Goal: Transaction & Acquisition: Purchase product/service

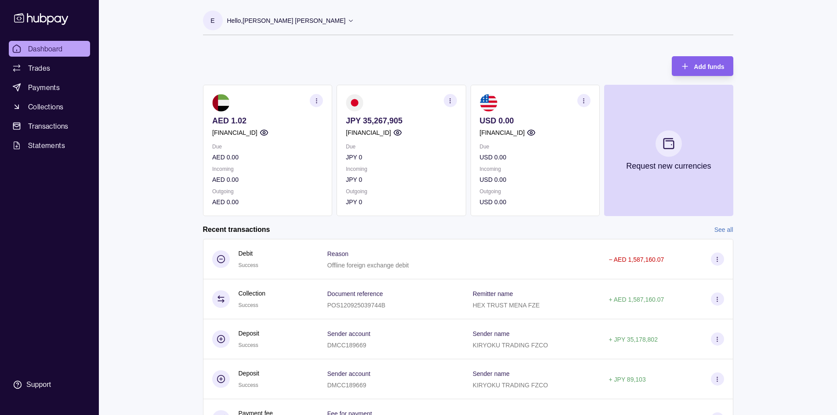
click at [453, 102] on icon "button" at bounding box center [450, 101] width 7 height 7
click at [420, 210] on section "JPY 35,267,905 [FINANCIAL_ID] Due JPY 0 Incoming JPY 0 Outgoing JPY 0 View tran…" at bounding box center [401, 150] width 129 height 131
click at [404, 197] on p "JPY 0" at bounding box center [401, 202] width 111 height 10
click at [138, 174] on div "Dashboard Trades Payments Collections Transactions Statements Support E Hello, …" at bounding box center [418, 234] width 837 height 468
click at [47, 85] on span "Payments" at bounding box center [44, 87] width 32 height 11
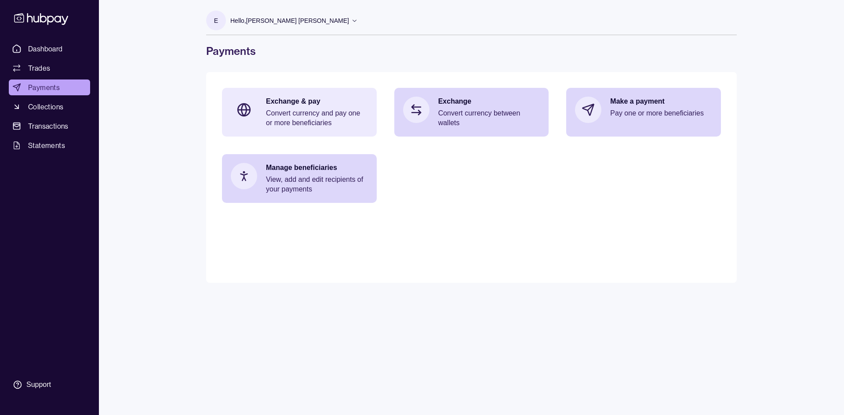
click at [292, 101] on p "Exchange & pay" at bounding box center [317, 102] width 102 height 10
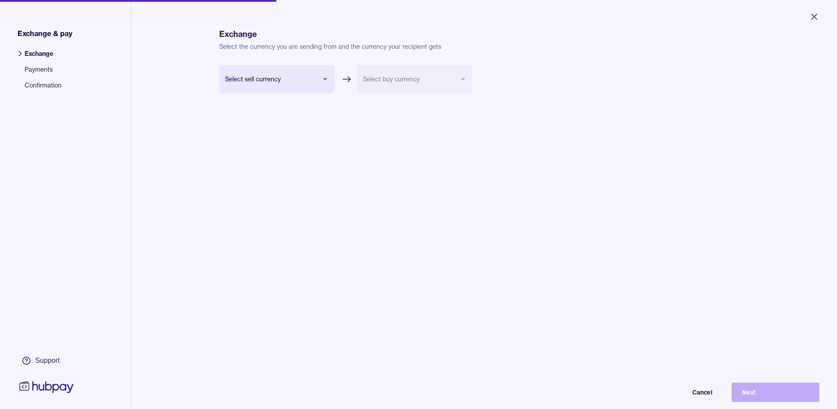
click at [318, 77] on body "Close Exchange & pay Exchange Payments Confirmation Support Exchange Select the…" at bounding box center [418, 204] width 837 height 409
select select "***"
click at [395, 87] on body "Close Exchange & pay Exchange Payments Confirmation Support Exchange Select the…" at bounding box center [422, 207] width 844 height 415
select select "***"
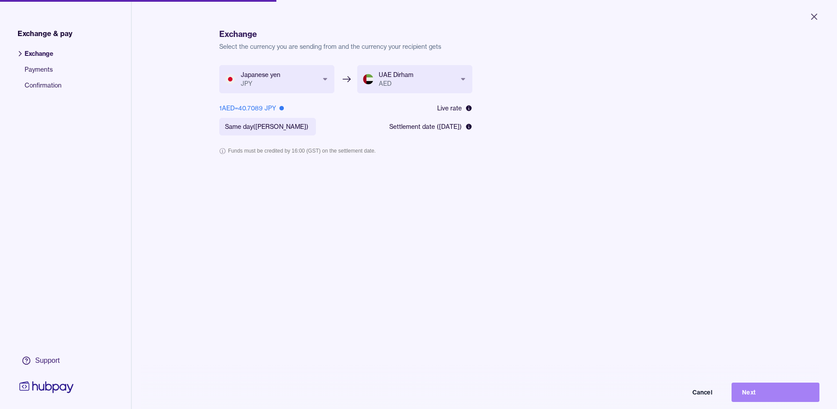
click at [764, 395] on button "Next" at bounding box center [776, 391] width 88 height 19
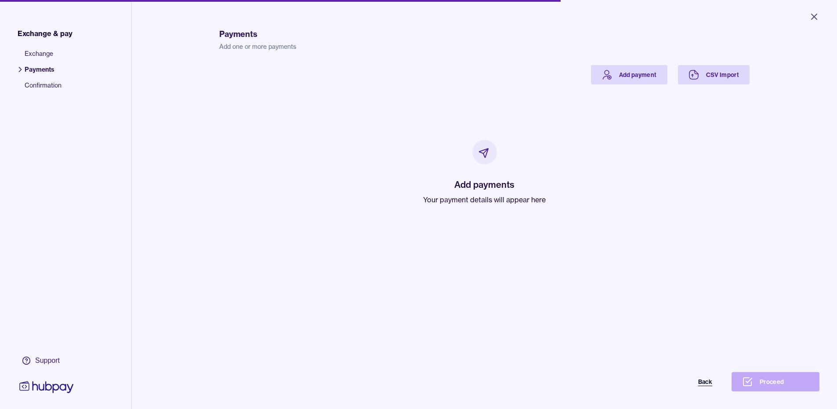
click at [713, 388] on button "Back" at bounding box center [679, 381] width 88 height 19
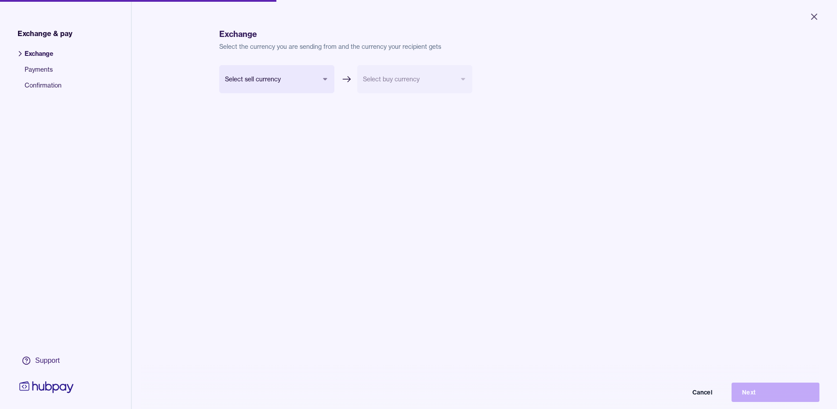
click at [31, 69] on span "Payments" at bounding box center [43, 73] width 37 height 16
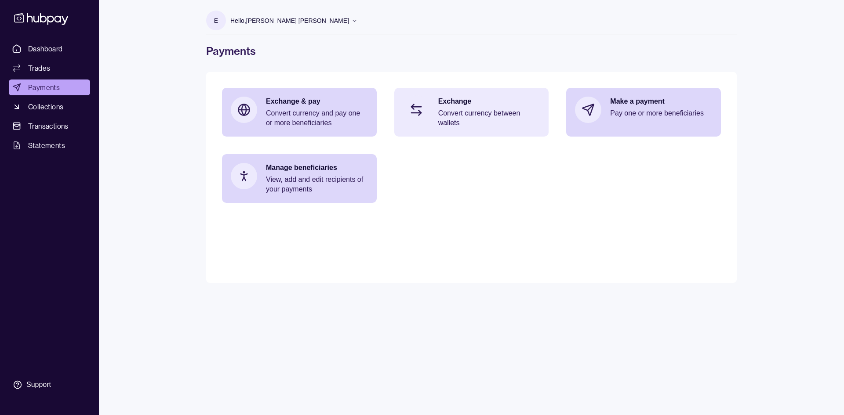
click at [463, 103] on p "Exchange" at bounding box center [489, 102] width 102 height 10
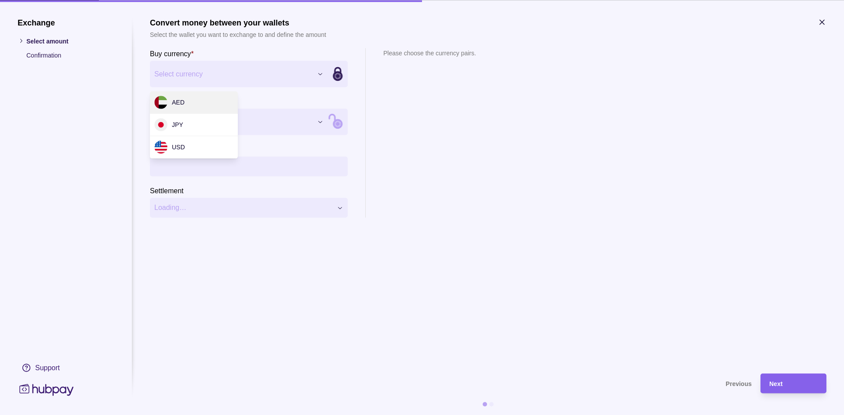
click at [319, 415] on div "Exchange Select amount Confirmation Support Convert money between your wallets …" at bounding box center [422, 415] width 844 height 0
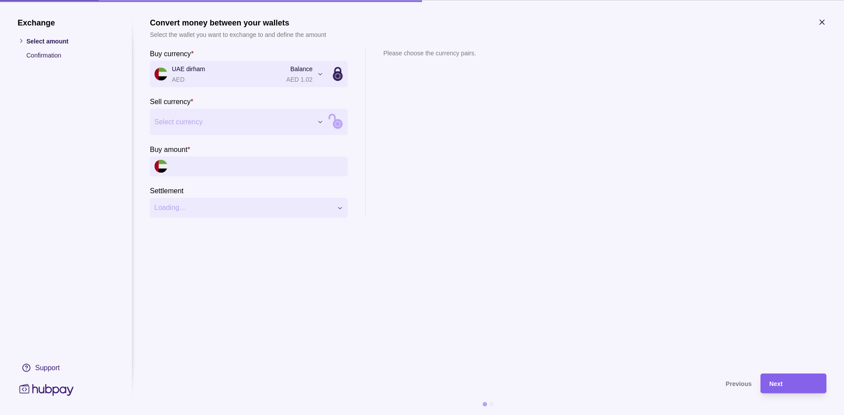
click at [209, 415] on div "Exchange Select amount Confirmation Support Convert money between your wallets …" at bounding box center [422, 415] width 844 height 0
click at [335, 124] on icon at bounding box center [338, 121] width 119 height 119
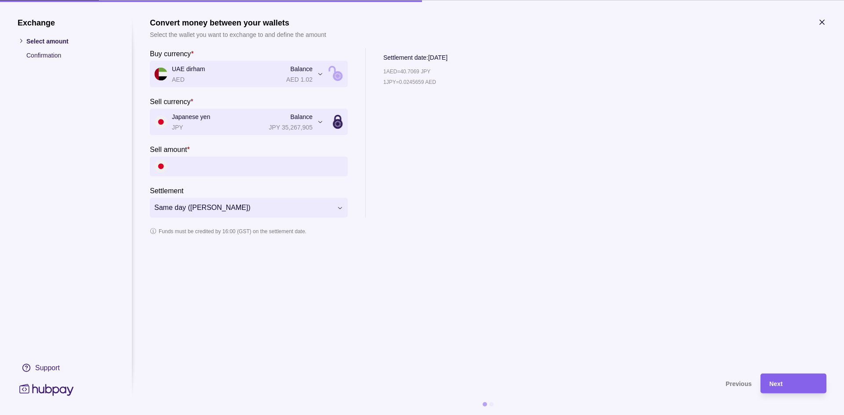
click at [183, 170] on input "Sell amount *" at bounding box center [257, 166] width 171 height 20
click at [194, 167] on input "Sell amount *" at bounding box center [257, 166] width 171 height 20
type input "*"
type input "**********"
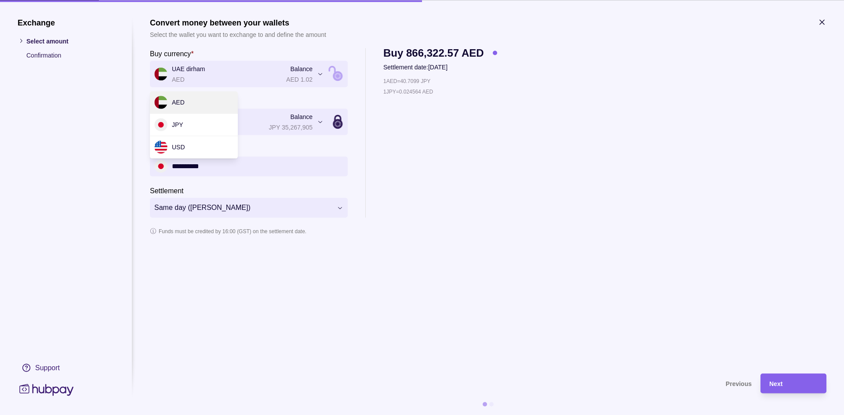
click at [320, 415] on div "**********" at bounding box center [422, 415] width 844 height 0
click at [211, 415] on div "**********" at bounding box center [422, 415] width 844 height 0
click at [777, 384] on span "Next" at bounding box center [775, 384] width 13 height 7
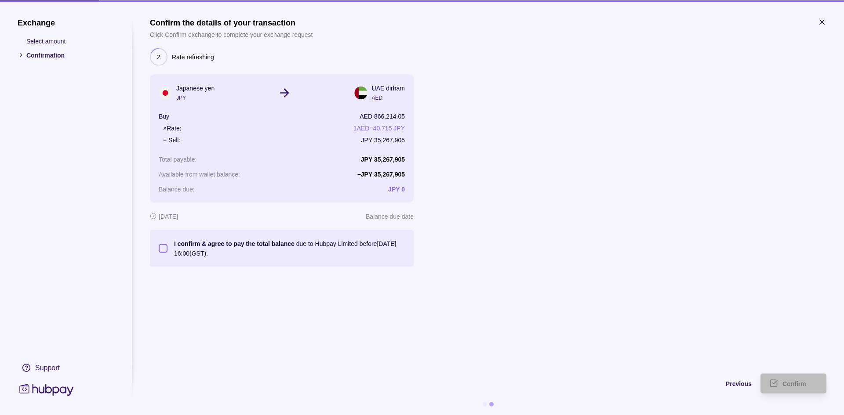
click at [161, 246] on button "I confirm & agree to pay the total balance due to Hubpay Limited before [DATE] …" at bounding box center [163, 248] width 9 height 9
type button "on"
click at [784, 385] on span "Confirm" at bounding box center [794, 384] width 24 height 7
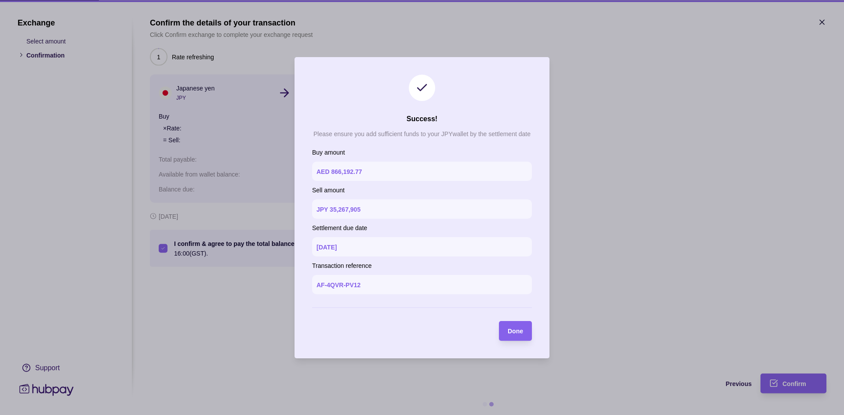
click at [789, 383] on div at bounding box center [422, 207] width 844 height 415
click at [521, 332] on span "Done" at bounding box center [514, 331] width 15 height 7
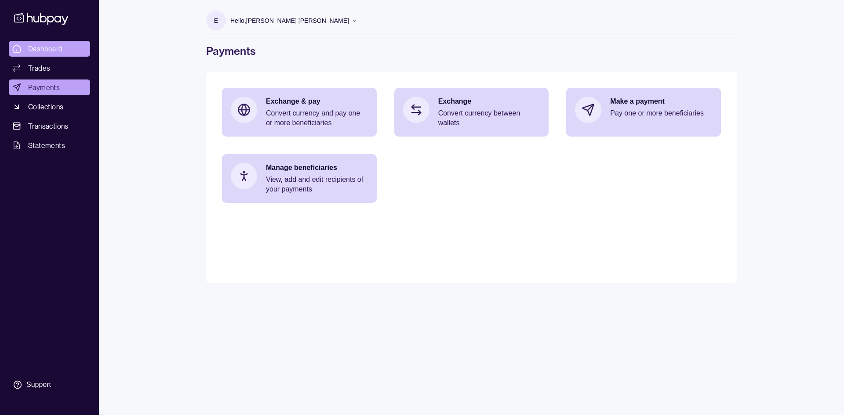
click at [51, 47] on span "Dashboard" at bounding box center [45, 48] width 35 height 11
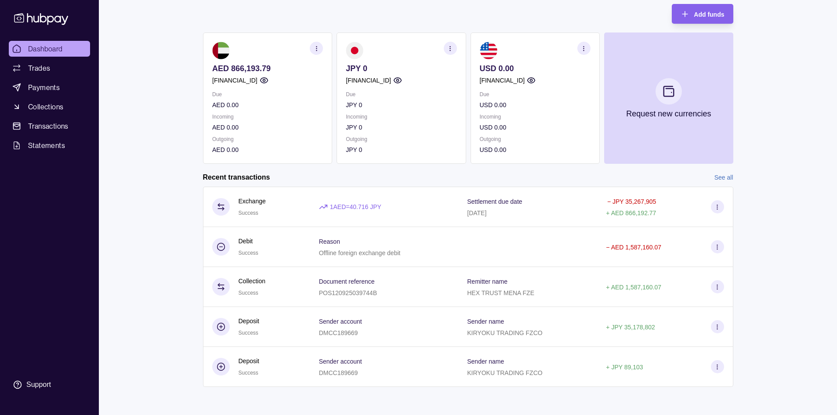
scroll to position [8, 0]
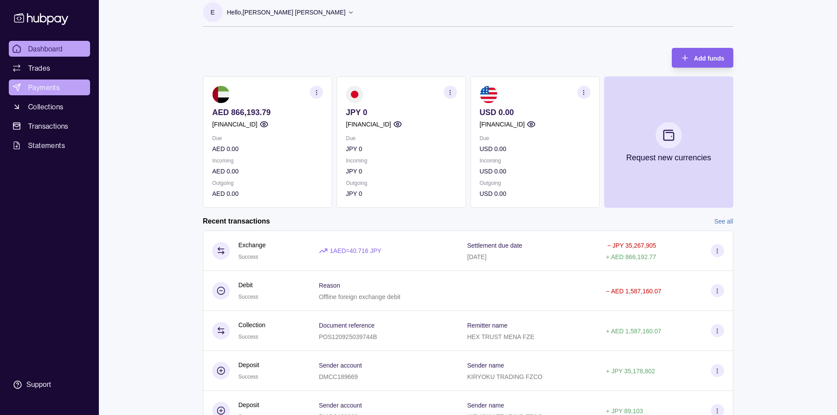
click at [33, 92] on span "Payments" at bounding box center [44, 87] width 32 height 11
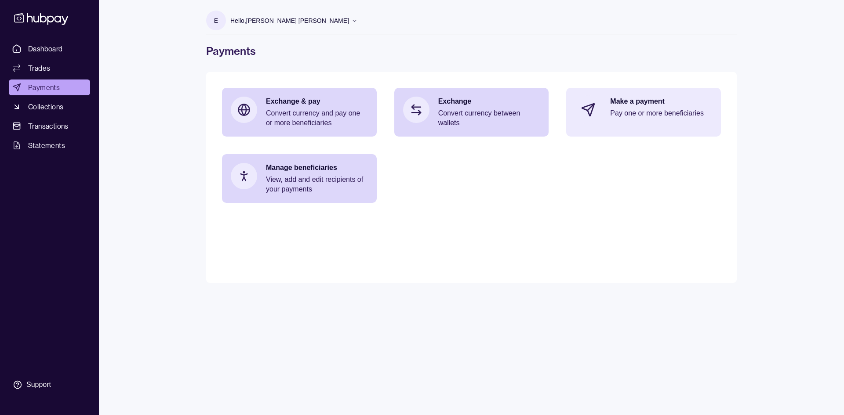
click at [627, 102] on p "Make a payment" at bounding box center [661, 102] width 102 height 10
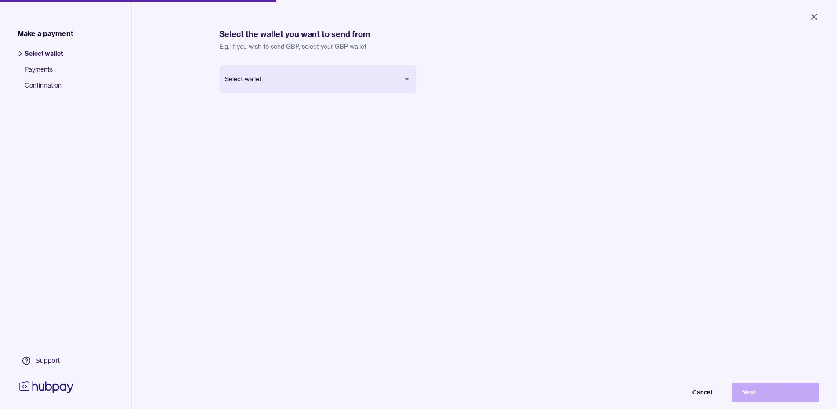
click at [336, 86] on body "Close Make a payment Select wallet Payments Confirmation Support Select the wal…" at bounding box center [418, 204] width 837 height 409
click at [812, 21] on icon "Close" at bounding box center [814, 16] width 11 height 11
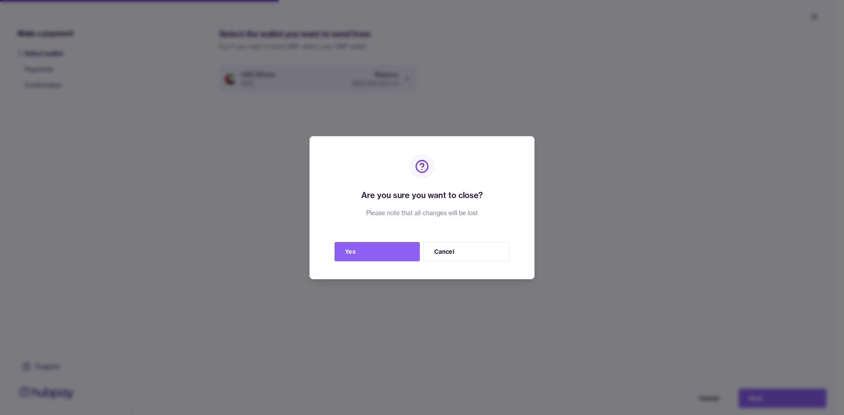
click at [444, 253] on button "Cancel" at bounding box center [466, 251] width 86 height 19
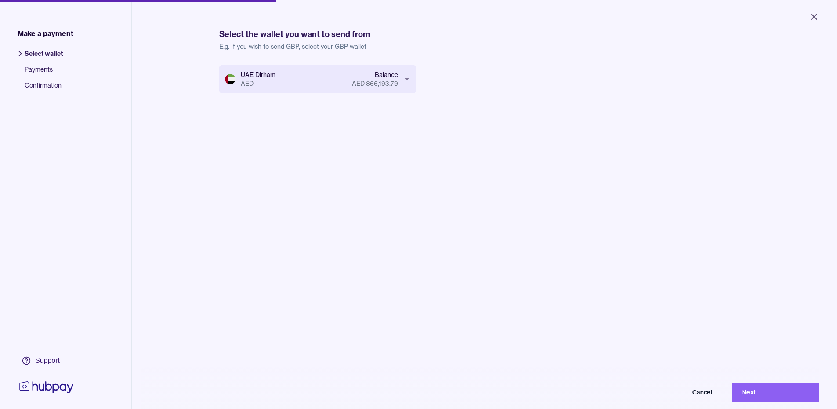
click at [23, 53] on icon at bounding box center [20, 53] width 9 height 9
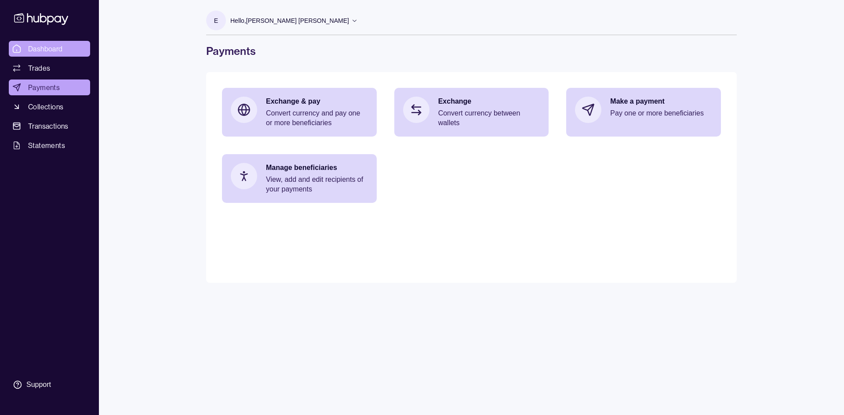
click at [43, 46] on span "Dashboard" at bounding box center [45, 48] width 35 height 11
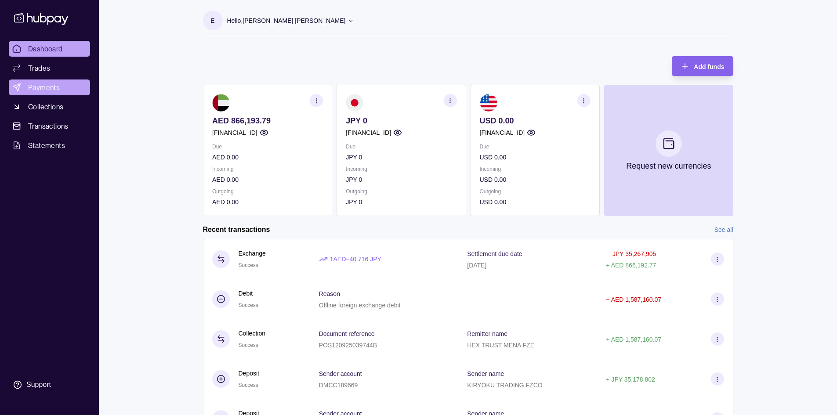
click at [47, 87] on span "Payments" at bounding box center [44, 87] width 32 height 11
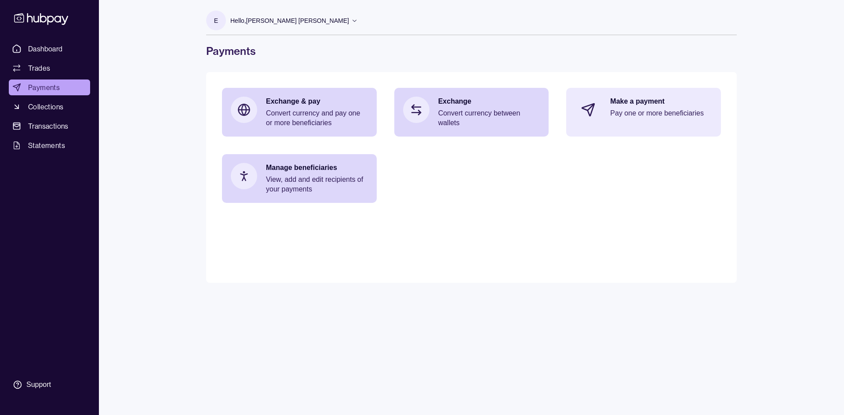
click at [643, 102] on p "Make a payment" at bounding box center [661, 102] width 102 height 10
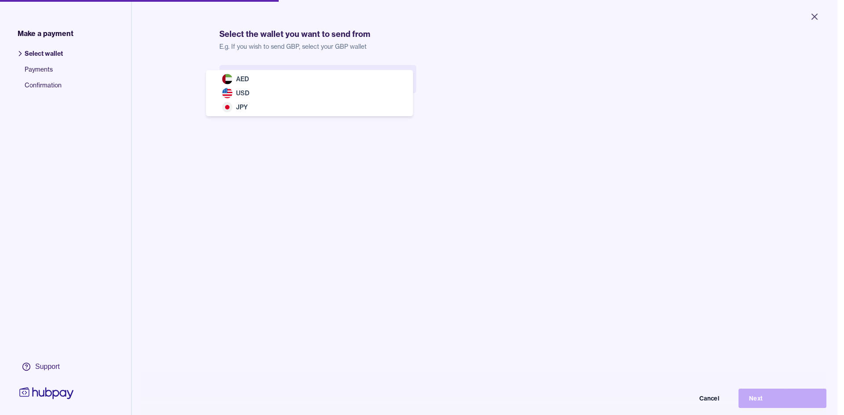
click at [289, 85] on body "Close Make a payment Select wallet Payments Confirmation Support Select the wal…" at bounding box center [418, 207] width 837 height 415
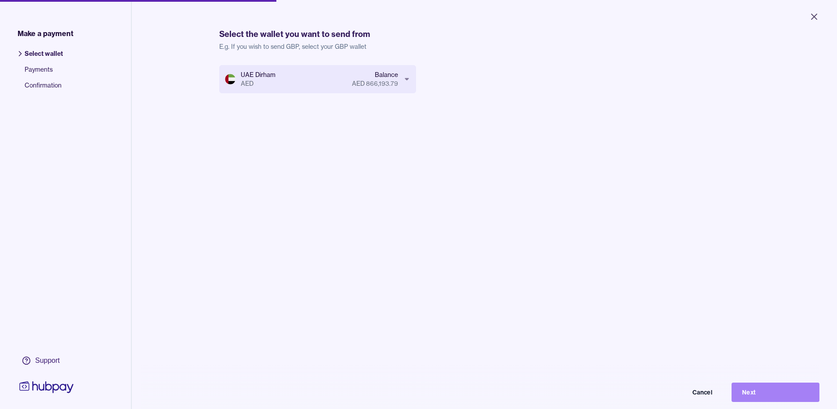
click at [778, 394] on button "Next" at bounding box center [776, 391] width 88 height 19
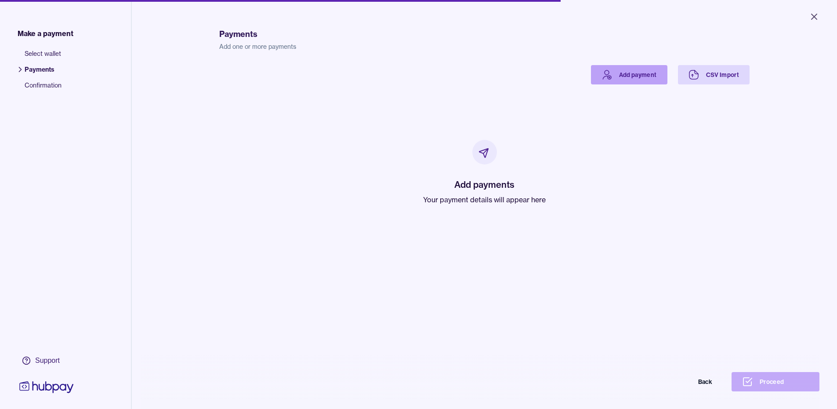
click at [620, 75] on link "Add payment" at bounding box center [629, 74] width 76 height 19
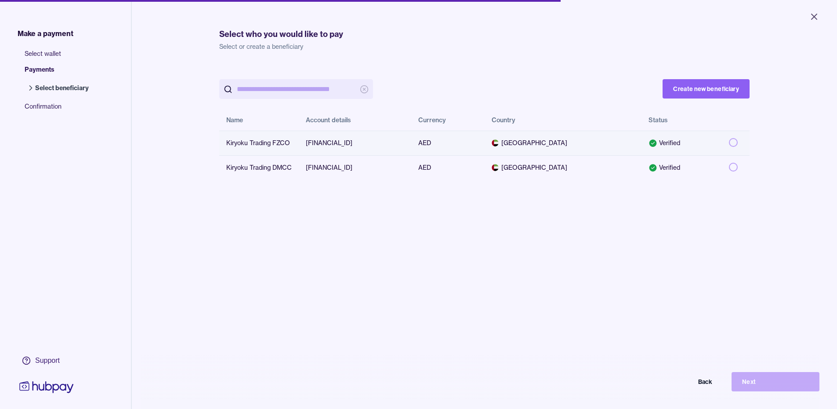
click at [736, 143] on td at bounding box center [736, 142] width 28 height 25
click at [768, 387] on button "Next" at bounding box center [776, 381] width 88 height 19
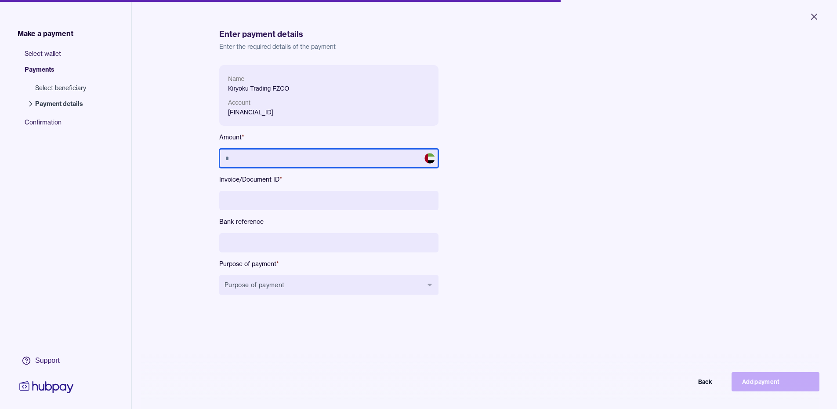
click at [246, 156] on input "text" at bounding box center [328, 158] width 219 height 19
type input "**********"
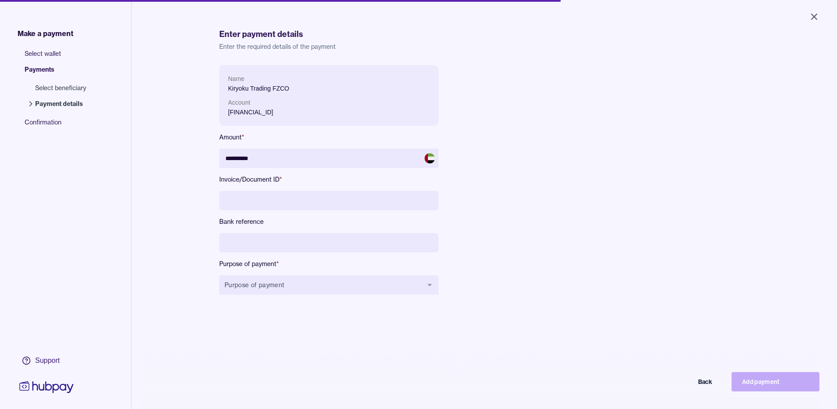
click at [235, 203] on input at bounding box center [328, 200] width 219 height 19
type input "**********"
click at [240, 252] on input at bounding box center [328, 242] width 219 height 19
drag, startPoint x: 221, startPoint y: 199, endPoint x: 290, endPoint y: 199, distance: 69.0
click at [290, 199] on input "**********" at bounding box center [328, 200] width 219 height 19
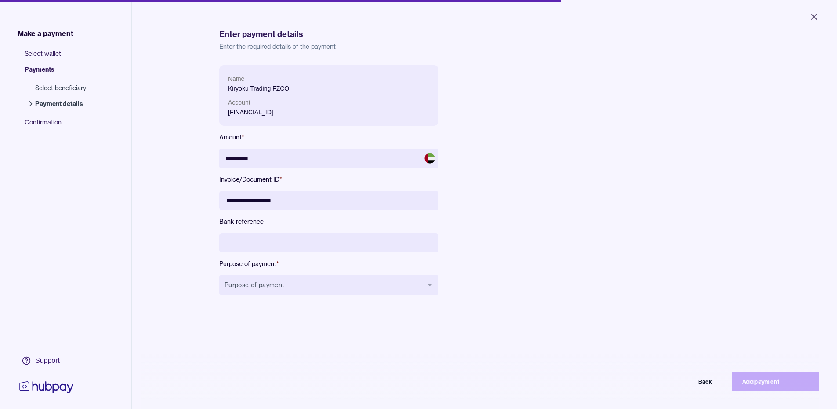
click at [279, 239] on input at bounding box center [328, 242] width 219 height 19
paste input "**********"
type input "**********"
click at [262, 281] on button "Purpose of payment" at bounding box center [328, 284] width 219 height 19
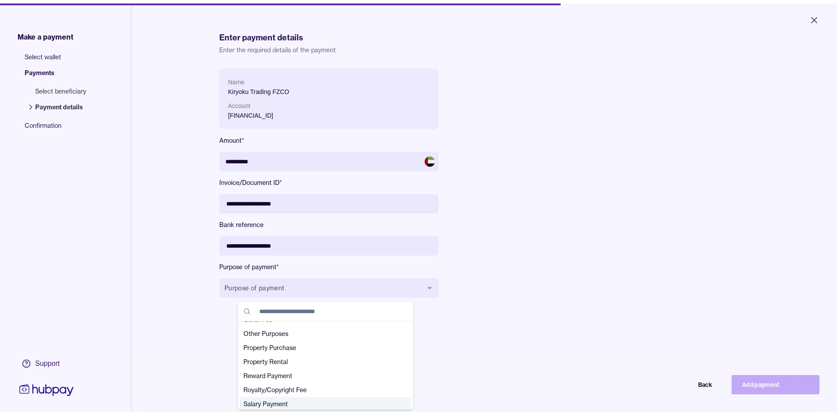
scroll to position [178, 0]
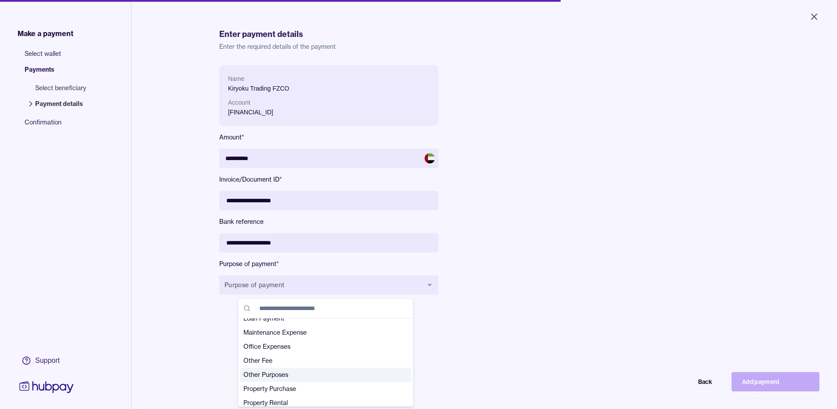
click at [267, 374] on span "Other Purposes" at bounding box center [320, 374] width 154 height 9
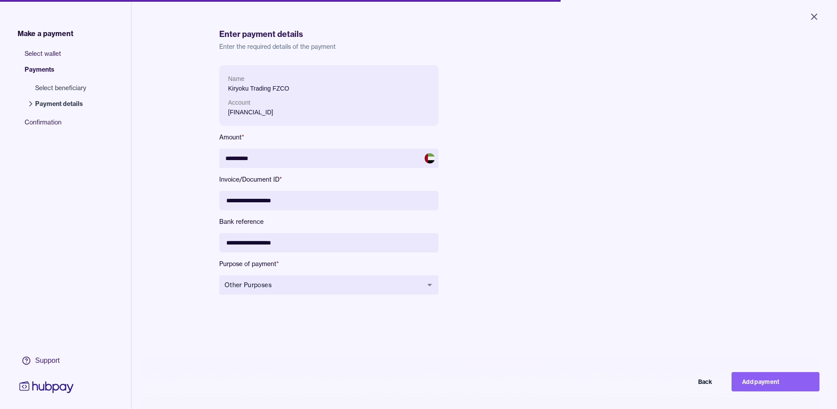
click at [765, 388] on button "Add payment" at bounding box center [776, 381] width 88 height 19
type input "*********"
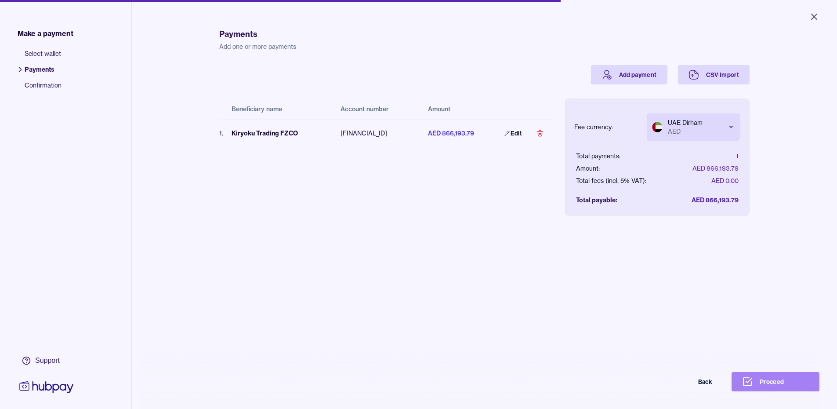
click at [774, 386] on button "Proceed" at bounding box center [776, 381] width 88 height 19
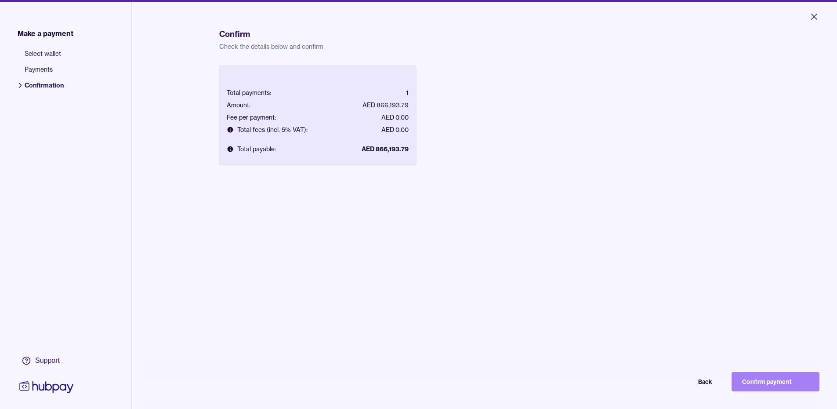
click at [760, 384] on button "Confirm payment" at bounding box center [776, 381] width 88 height 19
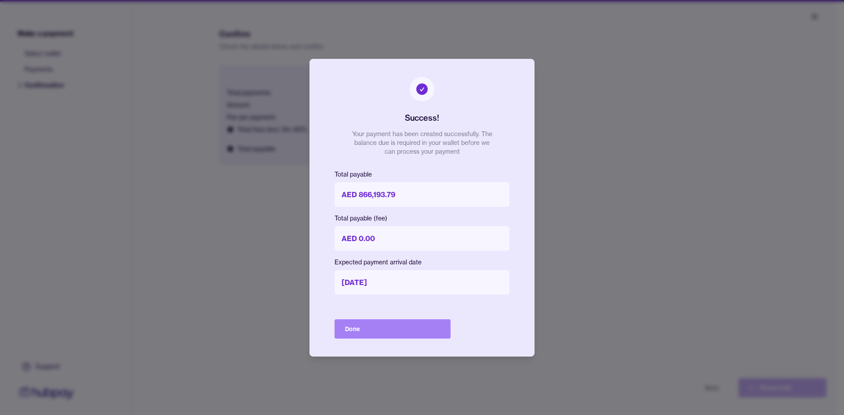
click at [402, 325] on button "Done" at bounding box center [392, 328] width 116 height 19
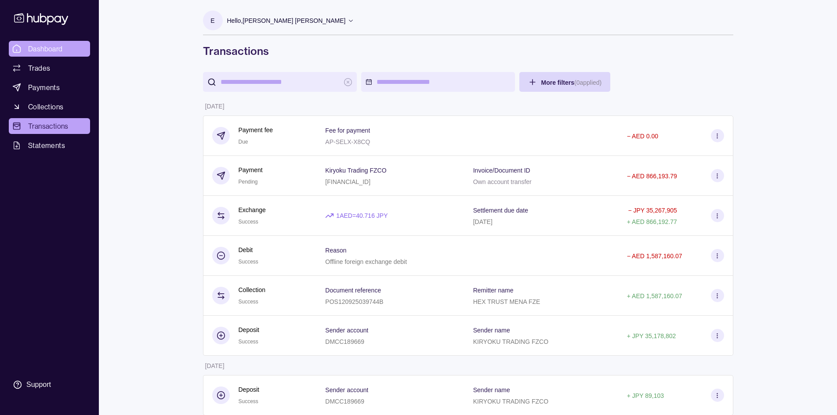
click at [48, 46] on span "Dashboard" at bounding box center [45, 48] width 35 height 11
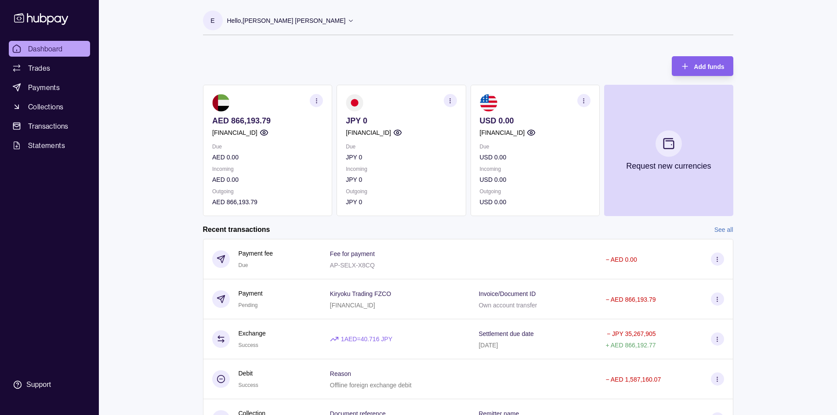
click at [349, 20] on icon at bounding box center [351, 21] width 4 height 2
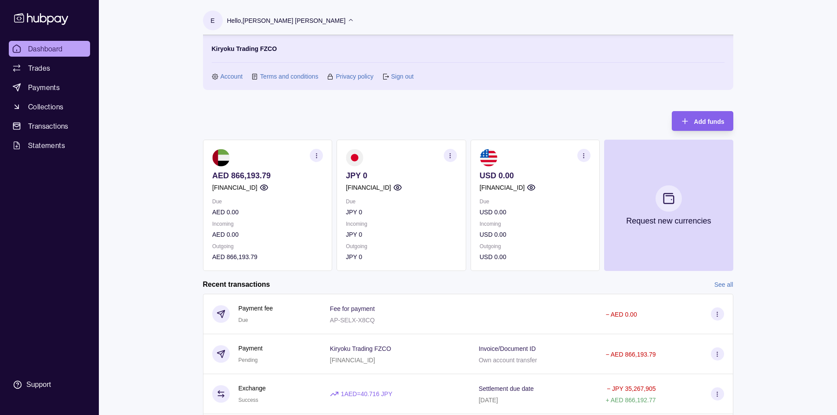
click at [406, 78] on link "Sign out" at bounding box center [402, 77] width 22 height 10
